Goal: Task Accomplishment & Management: Manage account settings

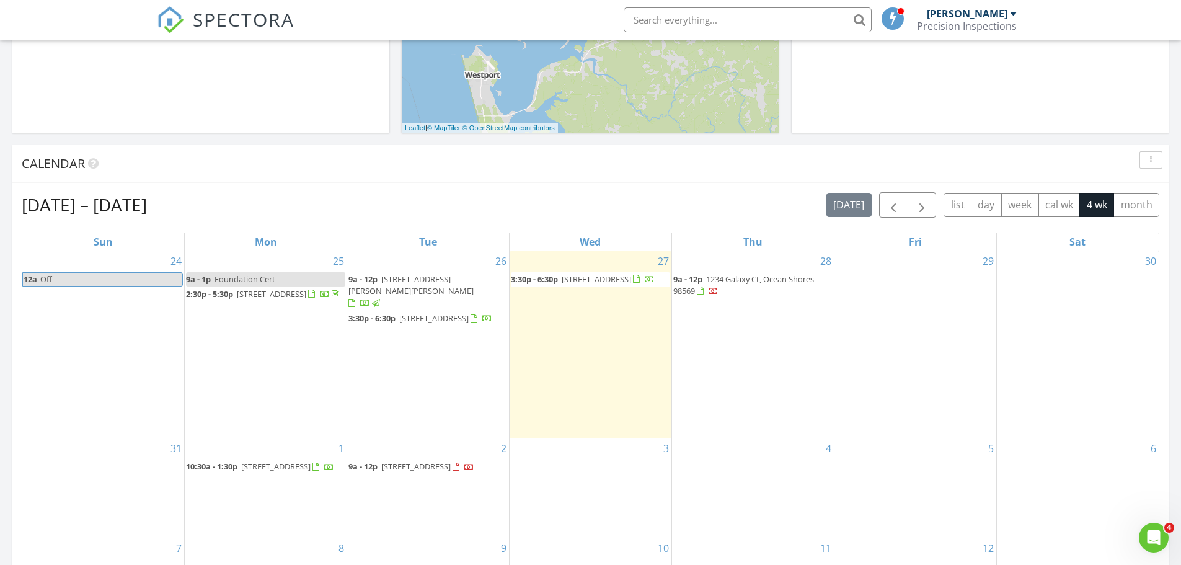
scroll to position [434, 0]
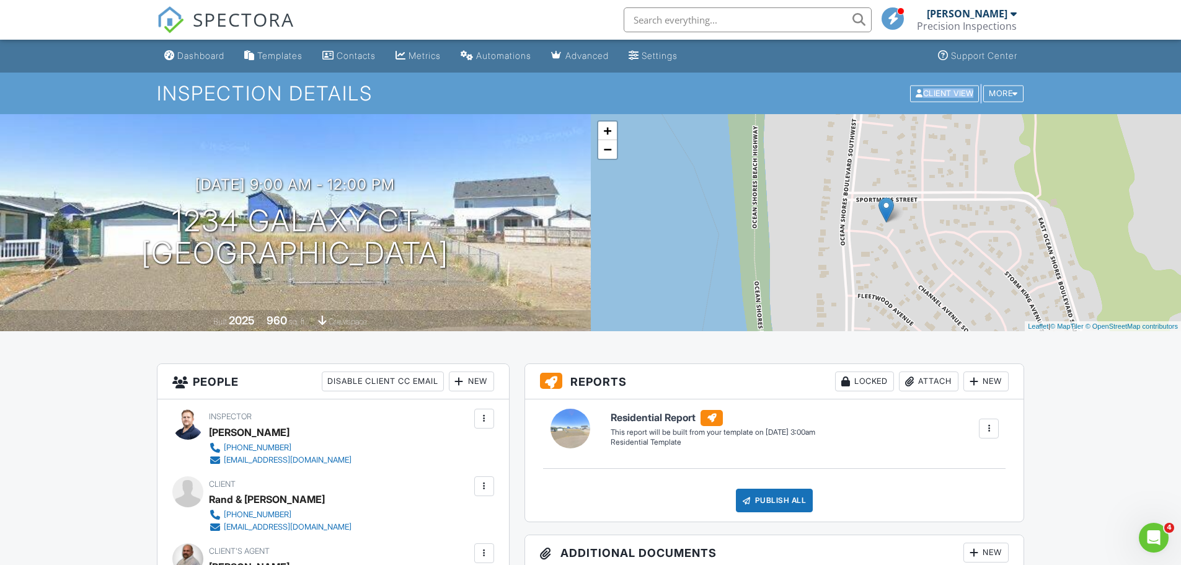
click at [1003, 83] on div "Inspection Details Client View More Property Details Reschedule Reorder / Copy …" at bounding box center [591, 93] width 868 height 22
click at [1005, 90] on div "More" at bounding box center [1003, 93] width 40 height 17
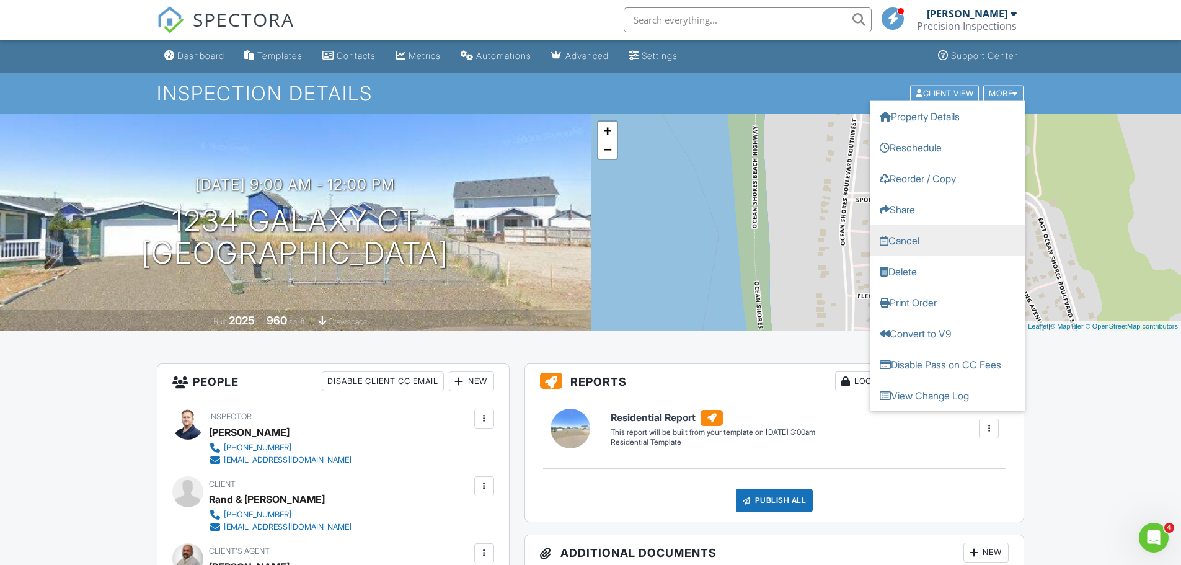
click at [911, 238] on link "Cancel" at bounding box center [947, 239] width 155 height 31
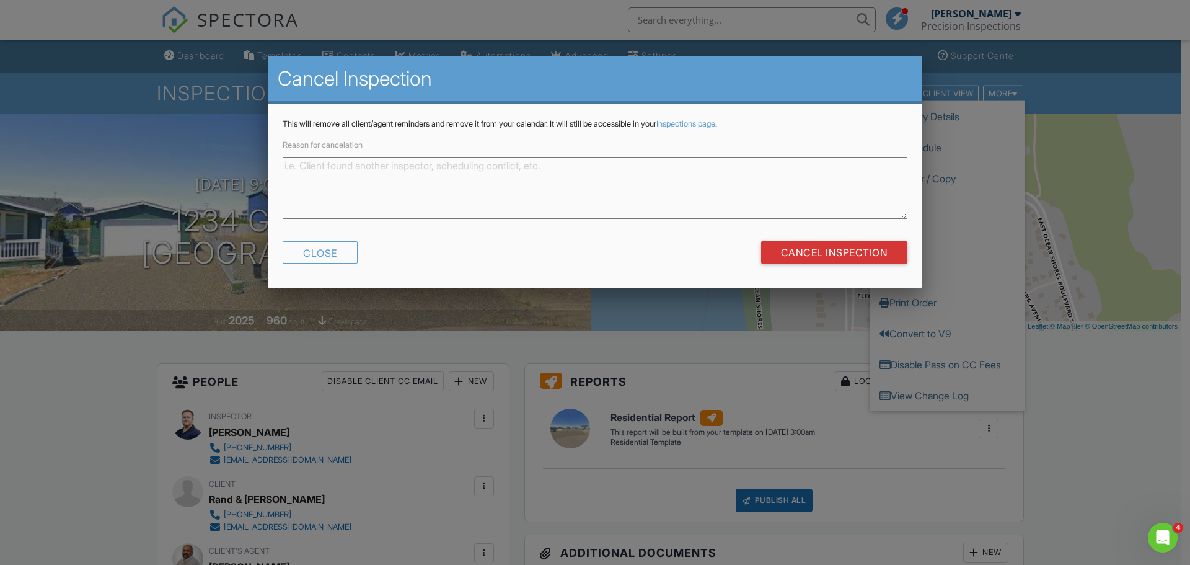
click at [443, 180] on textarea "Reason for cancelation" at bounding box center [595, 188] width 625 height 62
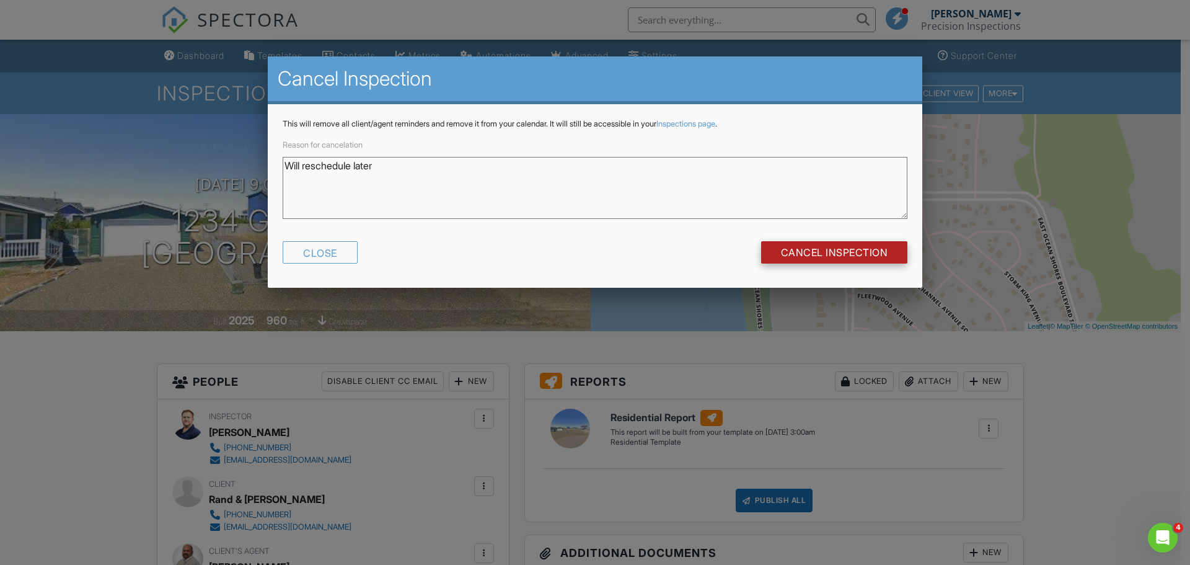
type textarea "Will reschedule later"
click at [841, 257] on input "Cancel Inspection" at bounding box center [834, 252] width 147 height 22
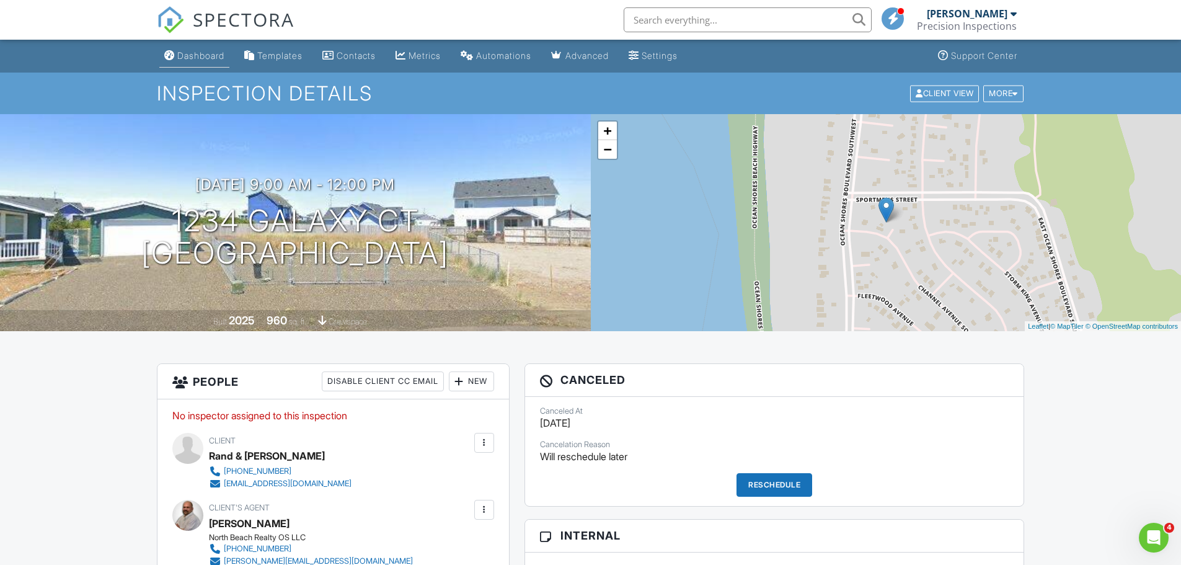
click at [180, 50] on div "Dashboard" at bounding box center [200, 55] width 47 height 11
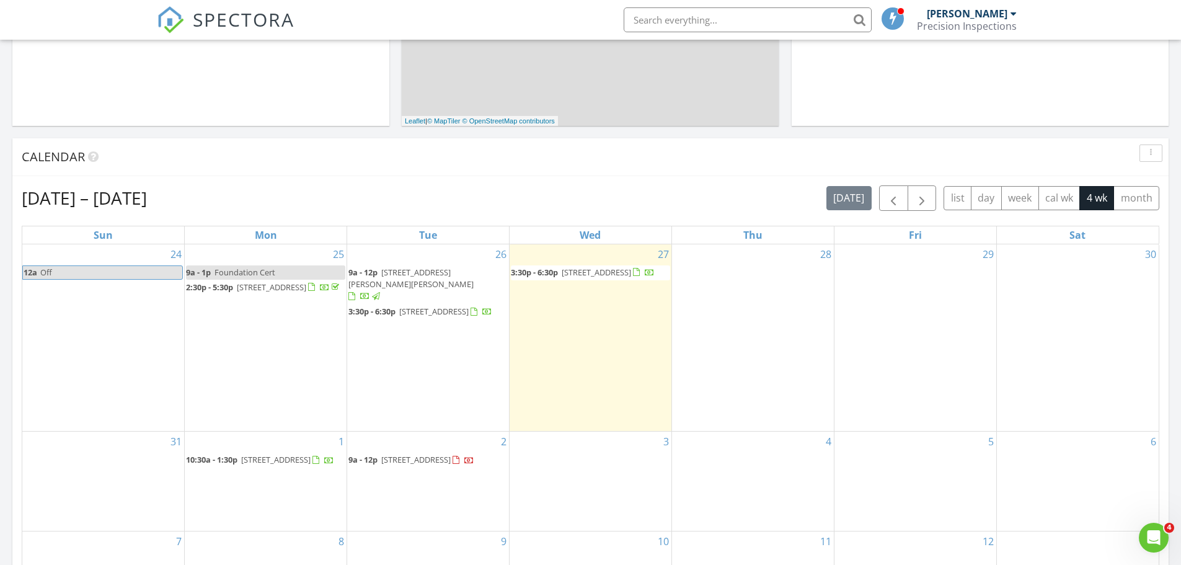
scroll to position [408, 0]
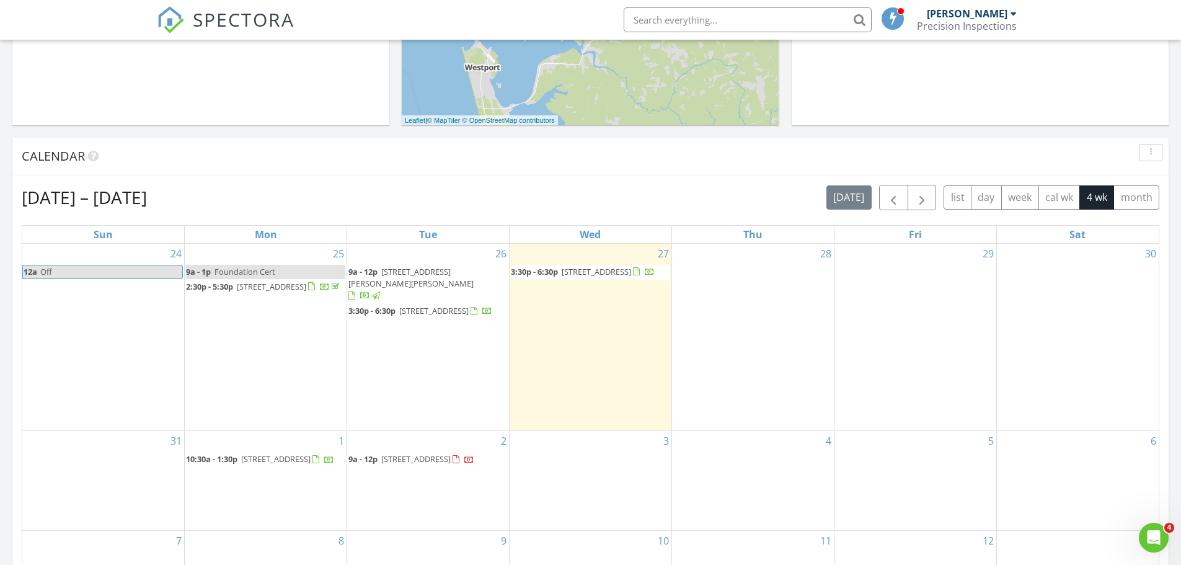
click at [964, 314] on div "29" at bounding box center [915, 337] width 162 height 187
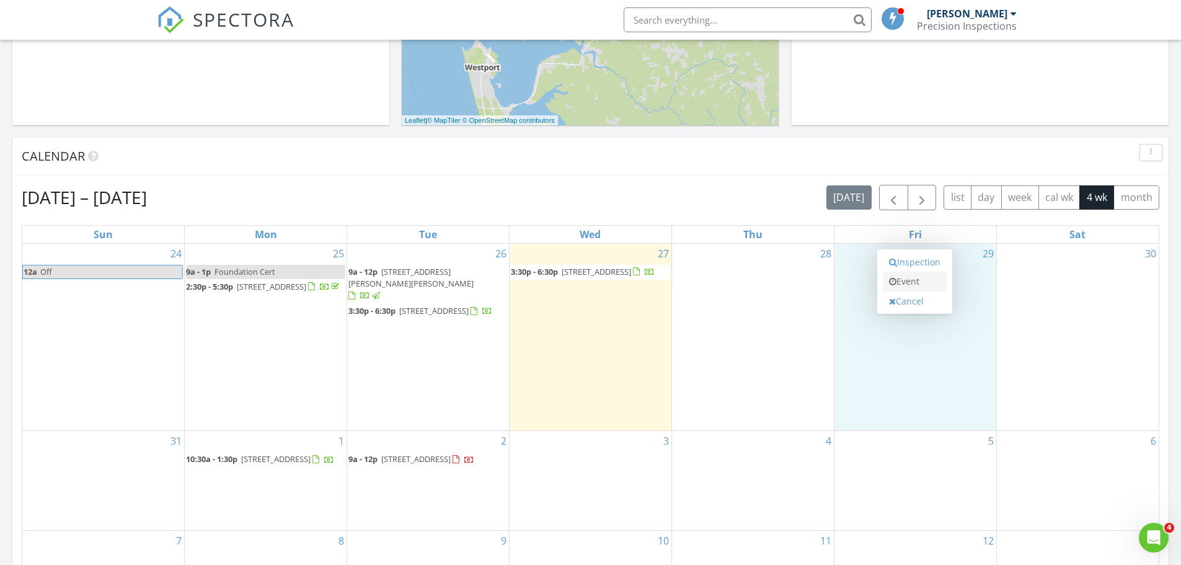
click at [911, 280] on link "Event" at bounding box center [915, 281] width 64 height 20
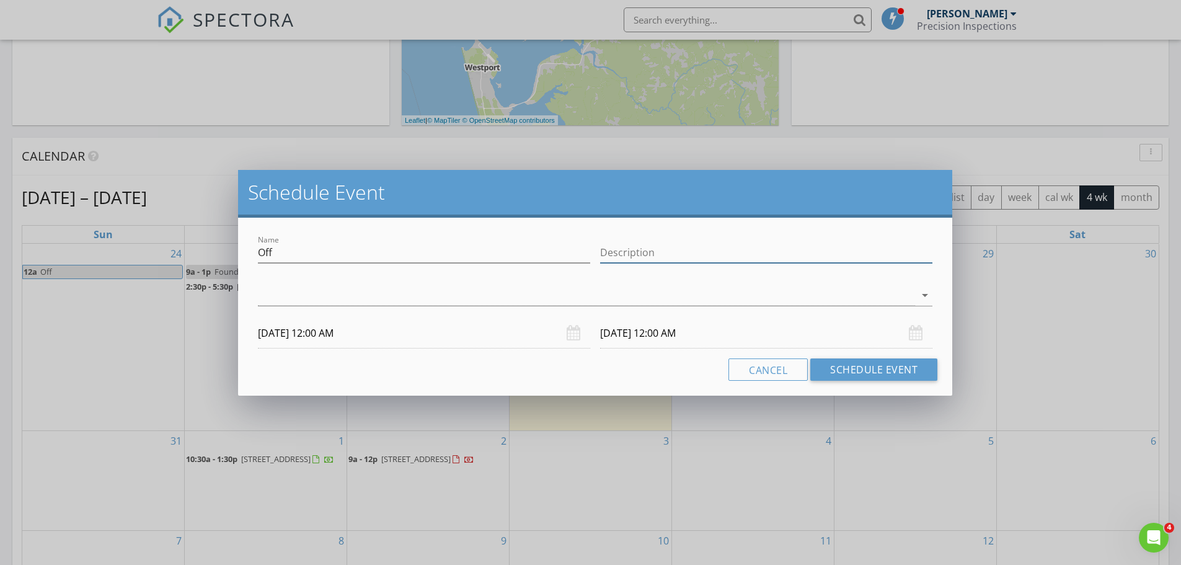
click at [643, 257] on input "Description" at bounding box center [766, 252] width 332 height 20
type input "Crystal has an inspection"
click at [642, 292] on div at bounding box center [586, 295] width 657 height 20
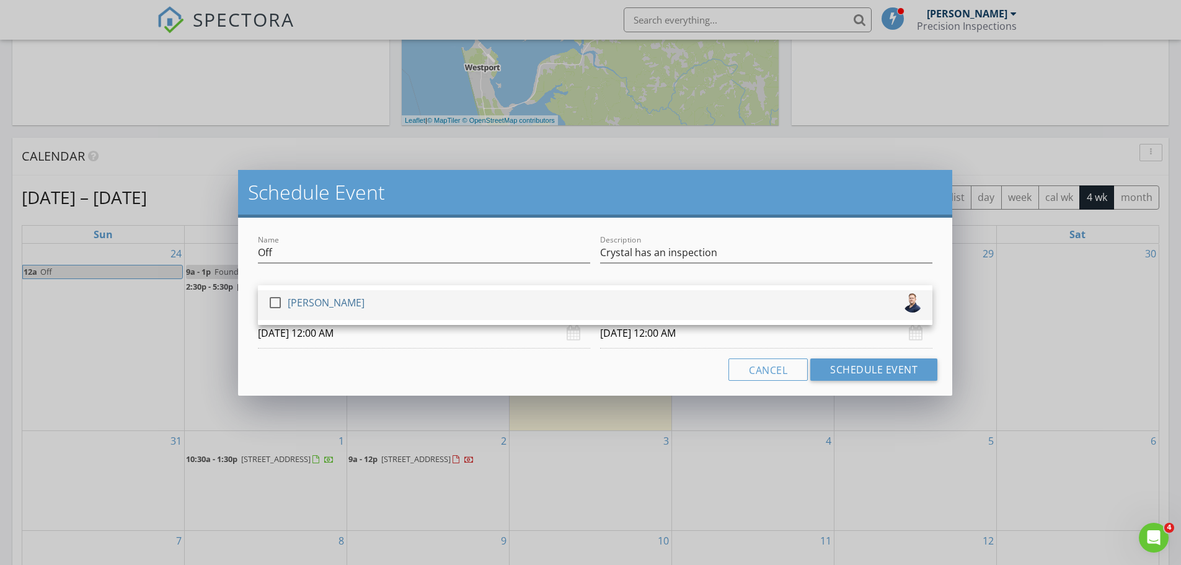
click at [332, 297] on div "[PERSON_NAME]" at bounding box center [326, 303] width 77 height 20
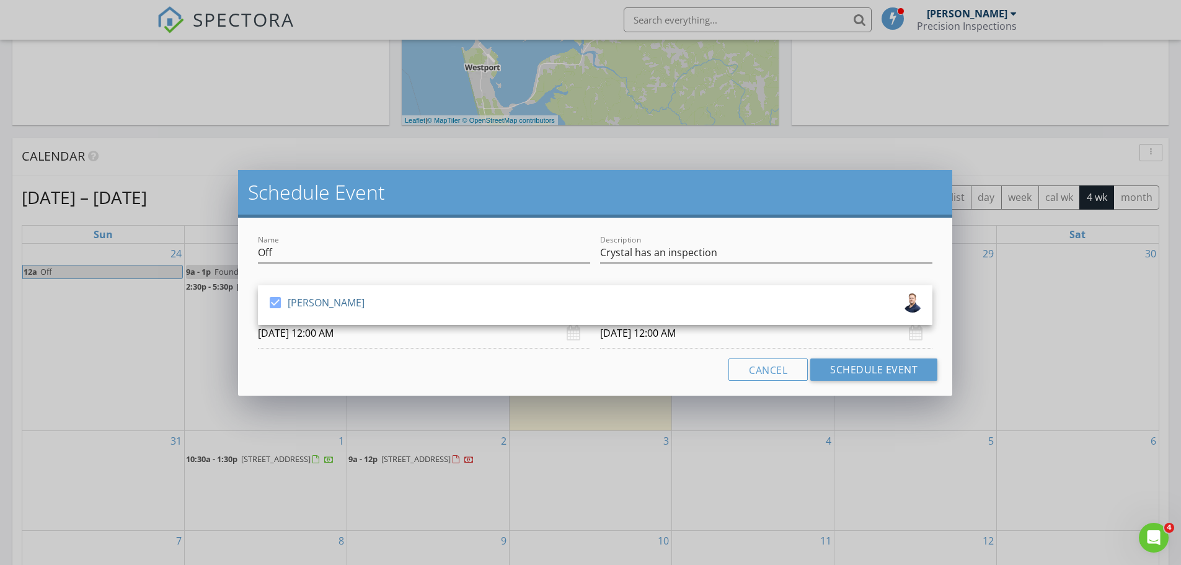
click at [332, 335] on input "[DATE] 12:00 AM" at bounding box center [424, 333] width 332 height 30
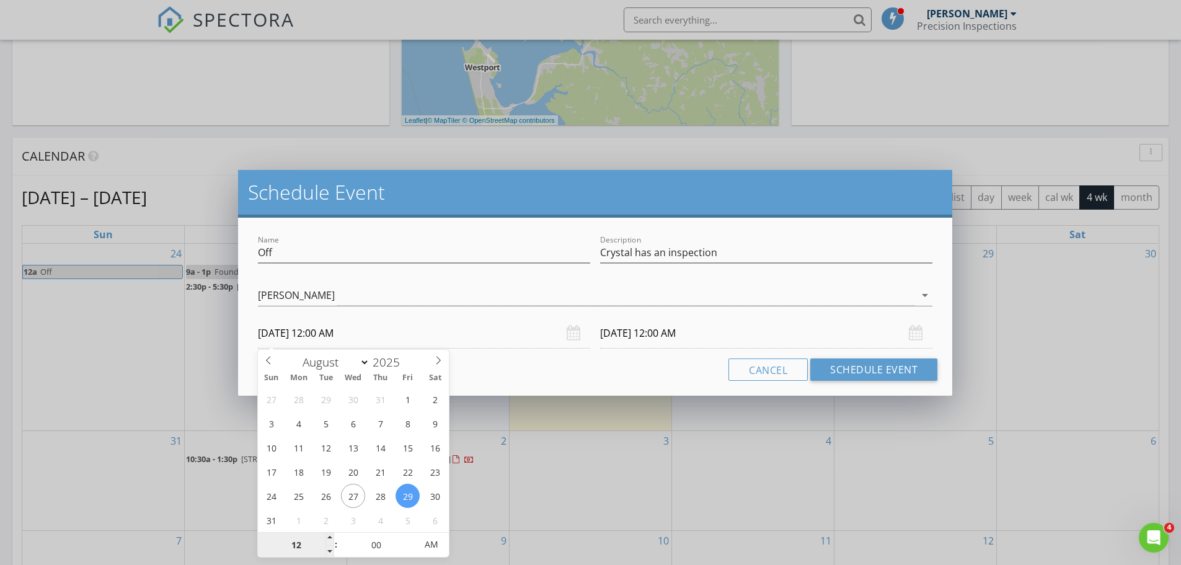
click at [300, 546] on input "12" at bounding box center [296, 544] width 76 height 25
type input "10"
type input "[DATE] 10:00 AM"
type input "10"
click at [658, 328] on input "[DATE] 10:00 AM" at bounding box center [766, 333] width 332 height 30
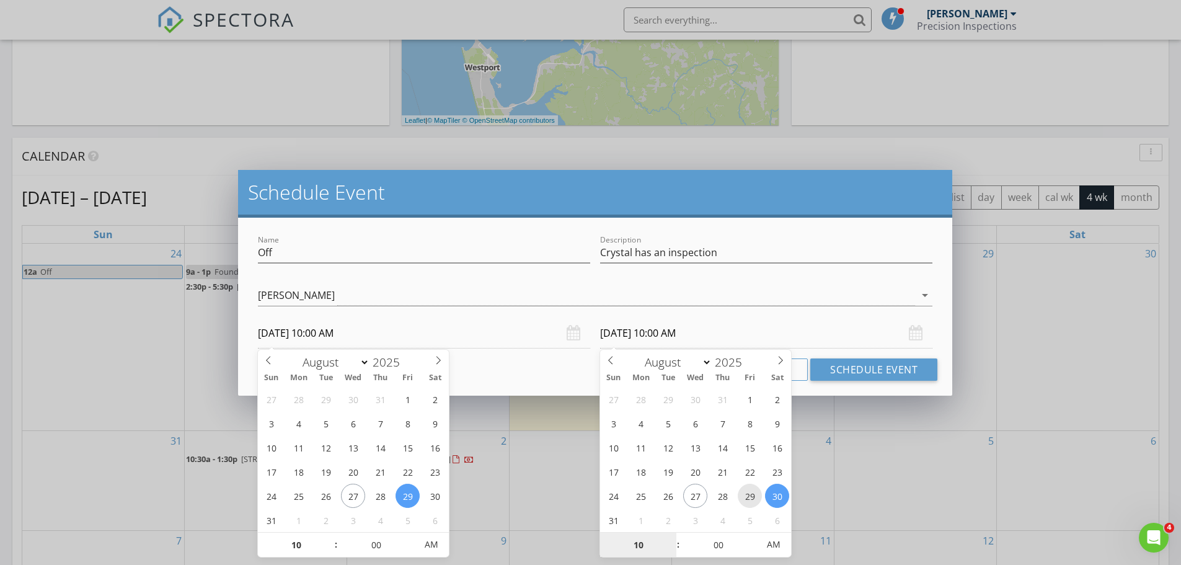
type input "[DATE] 10:00 AM"
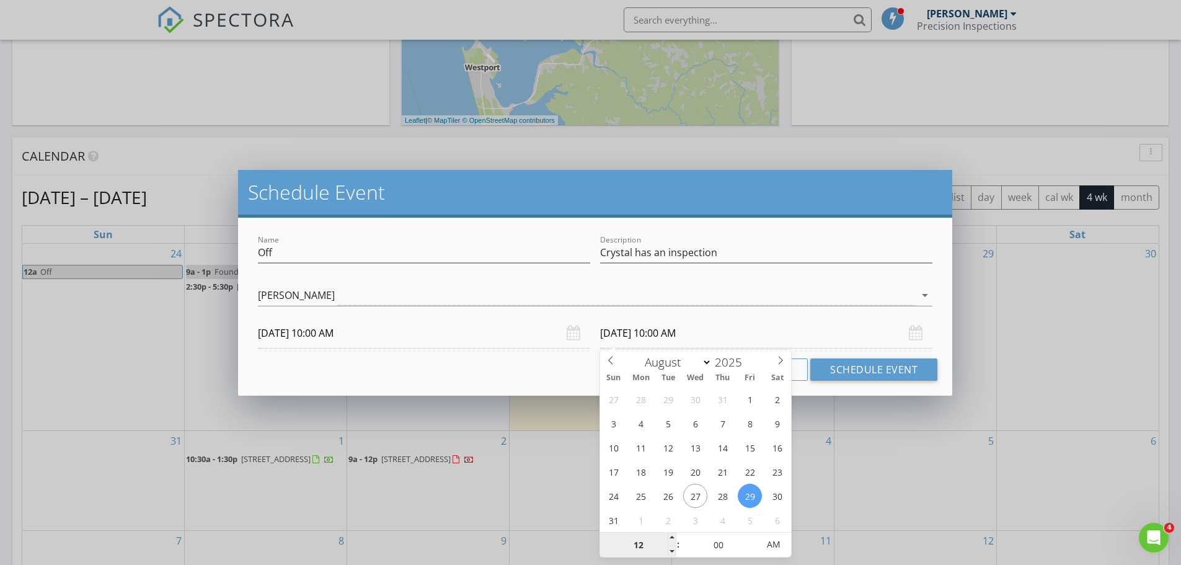
type input "12"
type input "[DATE] 12:00 PM"
click at [493, 363] on div "Cancel Schedule Event" at bounding box center [595, 369] width 684 height 22
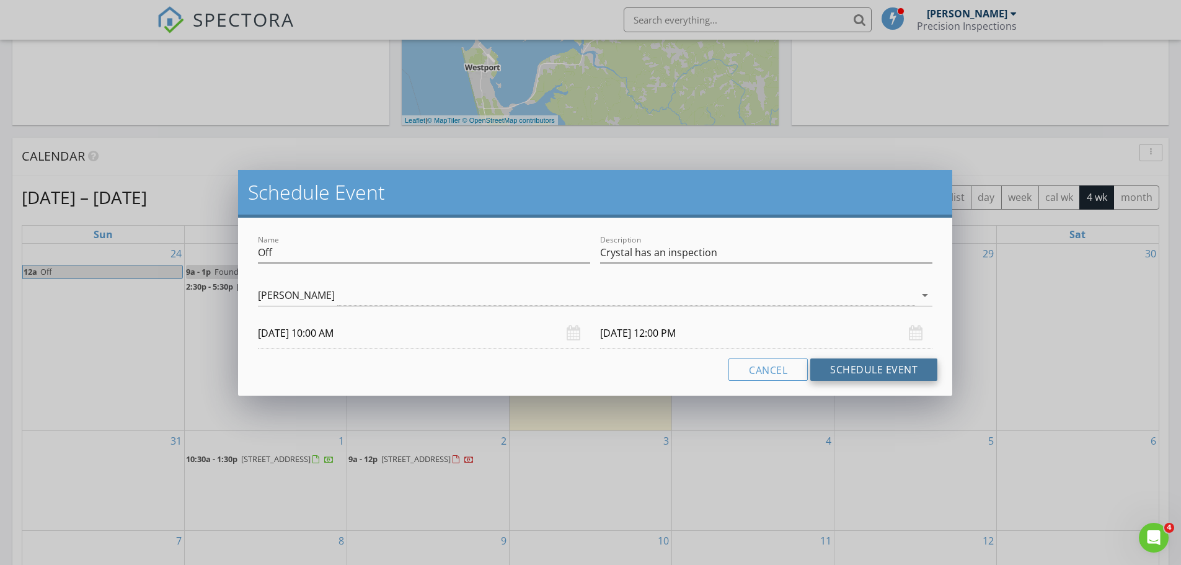
click at [872, 371] on button "Schedule Event" at bounding box center [873, 369] width 127 height 22
